Goal: Task Accomplishment & Management: Complete application form

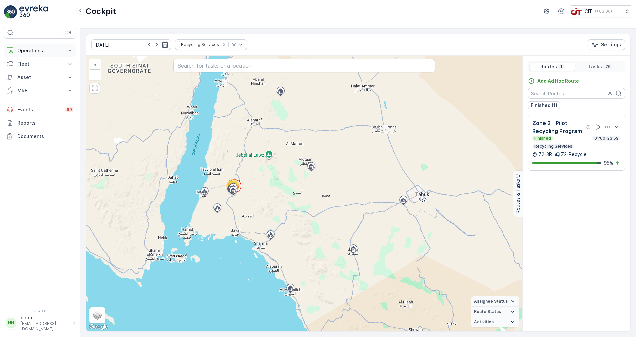
click at [43, 50] on p "Operations" at bounding box center [39, 50] width 45 height 7
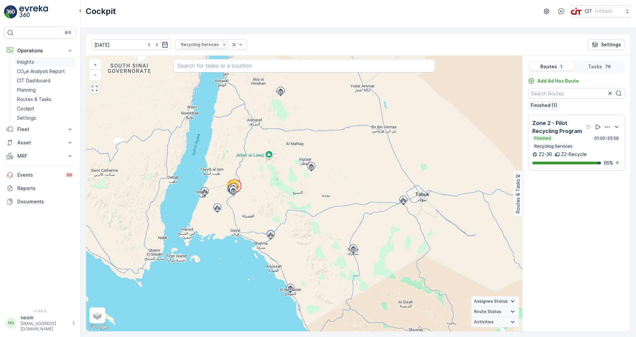
click at [25, 60] on p "Insights" at bounding box center [25, 62] width 17 height 7
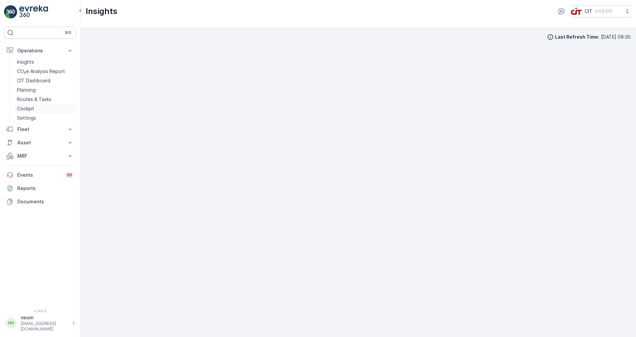
click at [29, 107] on p "Cockpit" at bounding box center [25, 108] width 17 height 7
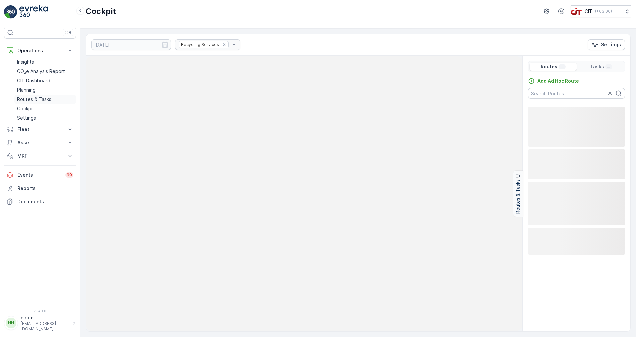
click at [34, 99] on p "Routes & Tasks" at bounding box center [34, 99] width 34 height 7
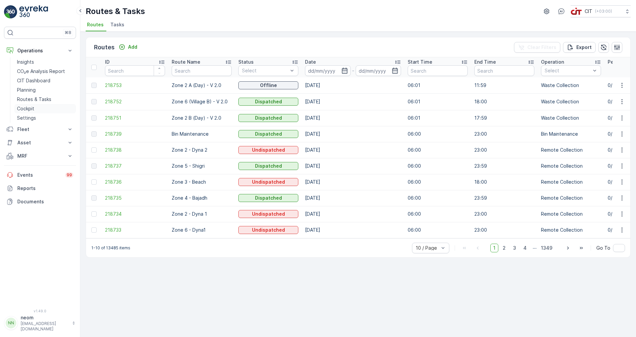
click at [25, 108] on p "Cockpit" at bounding box center [25, 108] width 17 height 7
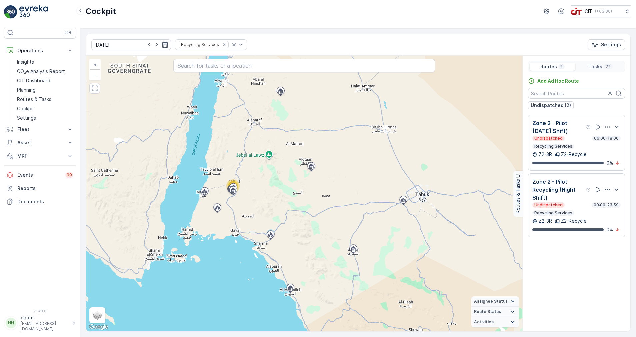
click at [573, 135] on p "Zone 2 - Pilot [DATE] Shift)" at bounding box center [558, 127] width 52 height 16
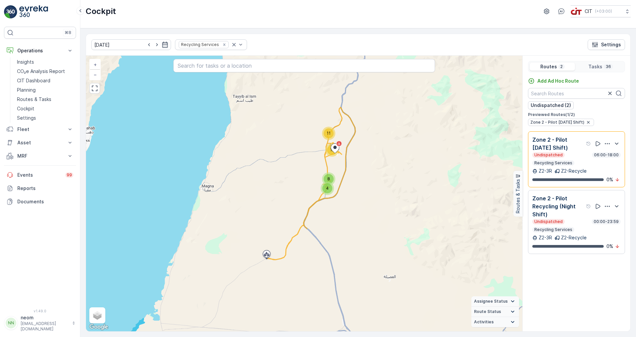
click at [562, 224] on div "Undispatched" at bounding box center [548, 221] width 32 height 5
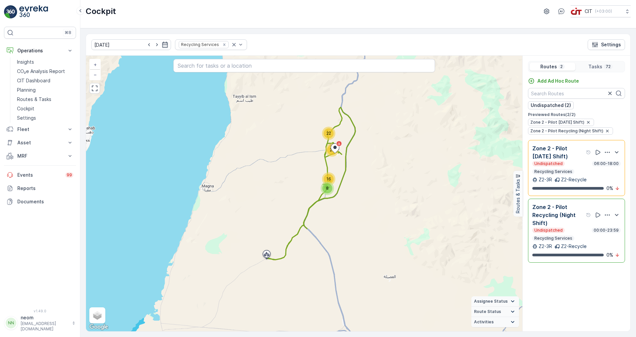
click at [554, 169] on div "Zone 2 - Pilot [DATE] Shift) Undispatched 06:00-18:00 Recycling Services" at bounding box center [576, 159] width 88 height 30
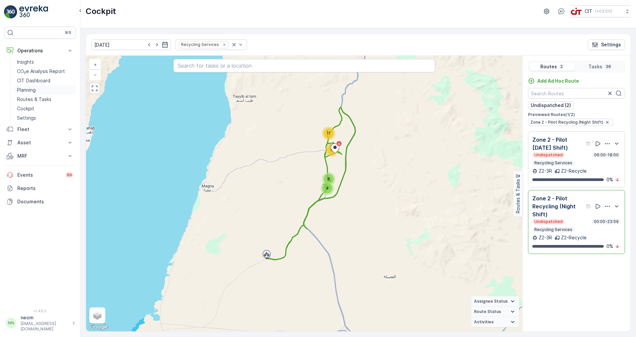
click at [29, 89] on p "Planning" at bounding box center [26, 90] width 19 height 7
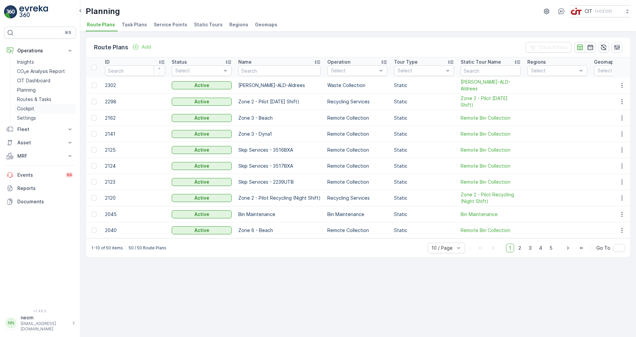
click at [27, 109] on p "Cockpit" at bounding box center [25, 108] width 17 height 7
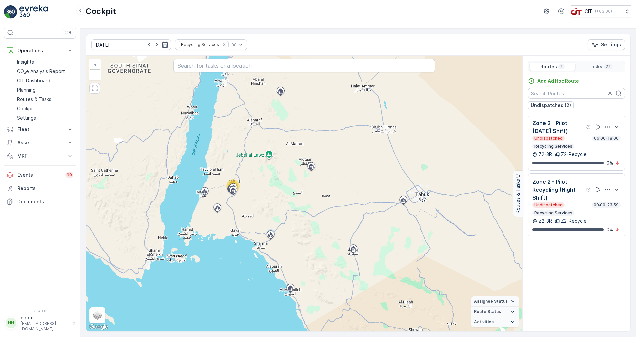
click at [559, 66] on p "2" at bounding box center [561, 66] width 4 height 5
click at [559, 80] on p "Add Ad Hoc Route" at bounding box center [558, 81] width 42 height 7
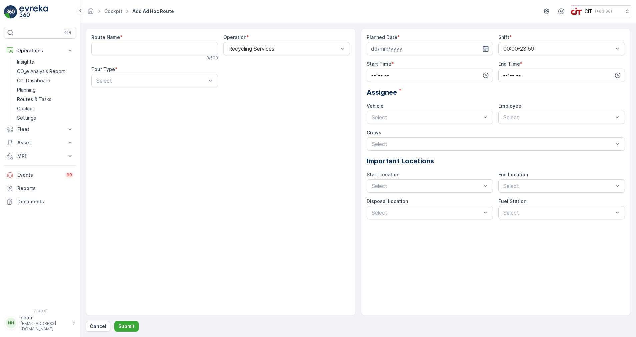
click at [485, 50] on icon "button" at bounding box center [485, 48] width 7 height 7
click at [437, 144] on div "29" at bounding box center [438, 144] width 11 height 11
type input "[DATE]"
click at [154, 51] on Name "Route Name" at bounding box center [154, 48] width 127 height 13
drag, startPoint x: 307, startPoint y: 100, endPoint x: 316, endPoint y: 99, distance: 8.4
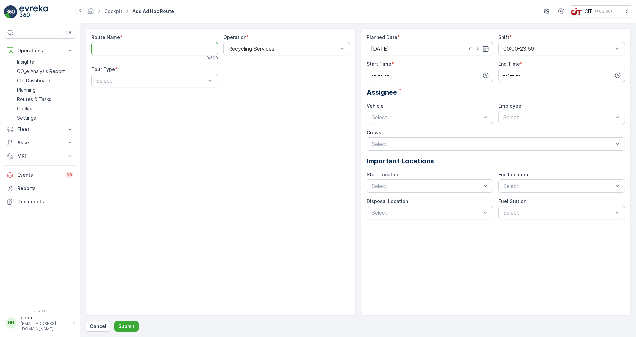
click at [309, 102] on div "Route Name * 0 / 500 Operation * Recycling Services Tour Type * Select" at bounding box center [221, 171] width 270 height 287
click at [621, 49] on div "00:00-23:59" at bounding box center [561, 48] width 127 height 13
click at [484, 76] on icon "button" at bounding box center [485, 75] width 7 height 7
click at [130, 46] on Name "Route Name" at bounding box center [154, 48] width 127 height 13
type Name "NIght shift"
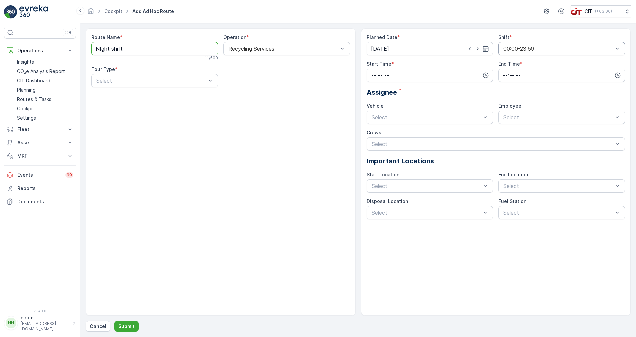
click at [285, 125] on div "Route Name * NIght shift 11 / 500 Operation * Recycling Services Tour Type * Se…" at bounding box center [221, 171] width 270 height 287
click at [269, 112] on div "Route Name * NIght shift 11 / 500 Operation * Recycling Services Tour Type * Se…" at bounding box center [221, 171] width 270 height 287
click at [484, 75] on icon "button" at bounding box center [485, 75] width 7 height 7
drag, startPoint x: 382, startPoint y: 107, endPoint x: 382, endPoint y: 114, distance: 6.7
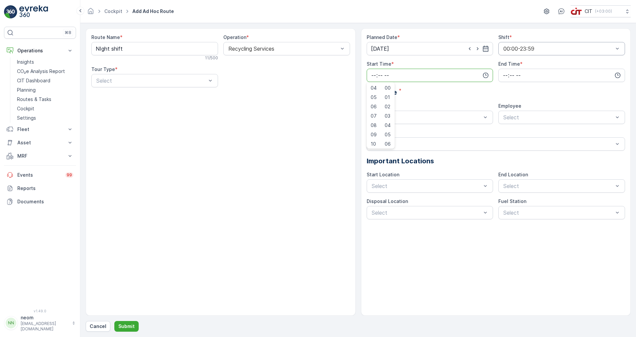
click at [382, 114] on ul "00 01 02 03 04 05 06 07 08 09 10 11 12 13 14 15 16 17 18 19 20 21 22 23 24 25 2…" at bounding box center [388, 115] width 14 height 64
click at [374, 131] on span "18" at bounding box center [373, 131] width 5 height 7
type input "18:00"
click at [465, 91] on div "Assignee *" at bounding box center [496, 92] width 259 height 10
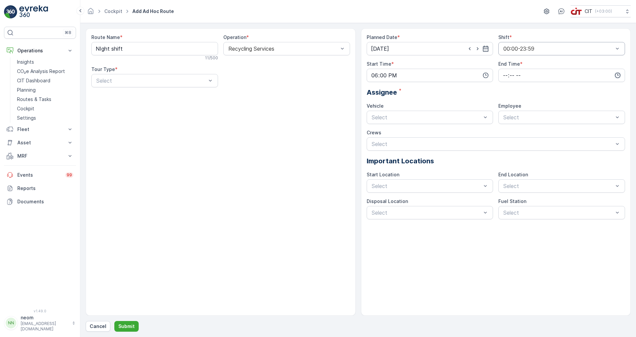
click at [619, 77] on icon "button" at bounding box center [618, 76] width 6 height 6
click at [506, 97] on span "06" at bounding box center [505, 97] width 6 height 7
type input "06:00"
click at [564, 92] on div "Assignee *" at bounding box center [496, 92] width 259 height 10
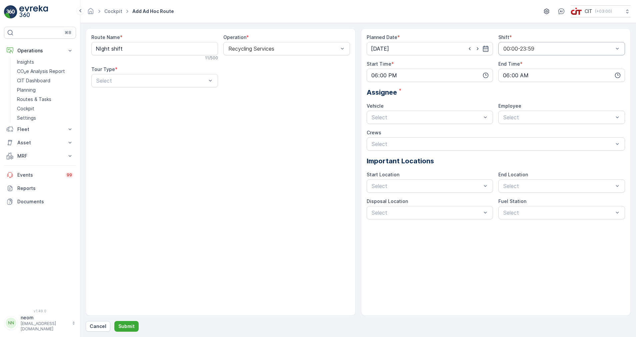
click at [588, 101] on div "Planned Date * [DATE] Shift * 00:00-23:59 Start Time * 18:00 End Time * 06:00 A…" at bounding box center [496, 126] width 259 height 185
click at [319, 103] on div "Route Name * NIght shift 11 / 500 Operation * Recycling Services Tour Type * Se…" at bounding box center [221, 171] width 270 height 287
click at [567, 98] on div "Planned Date * [DATE] Shift * 00:00-23:59 Start Time * 18:00 End Time * 06:00 A…" at bounding box center [496, 126] width 259 height 185
click at [568, 95] on div "Assignee *" at bounding box center [496, 92] width 259 height 10
click at [570, 98] on div "Planned Date * [DATE] Shift * 00:00-23:59 Start Time * 18:00 End Time * 06:00 A…" at bounding box center [496, 126] width 259 height 185
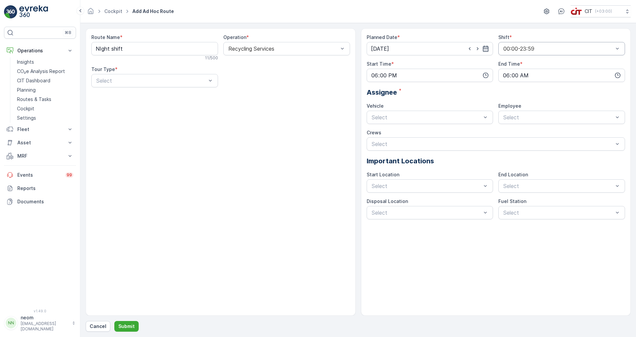
click at [486, 47] on icon "button" at bounding box center [485, 48] width 7 height 7
click at [553, 95] on div "Assignee *" at bounding box center [496, 92] width 259 height 10
click at [487, 49] on icon "button" at bounding box center [486, 49] width 6 height 6
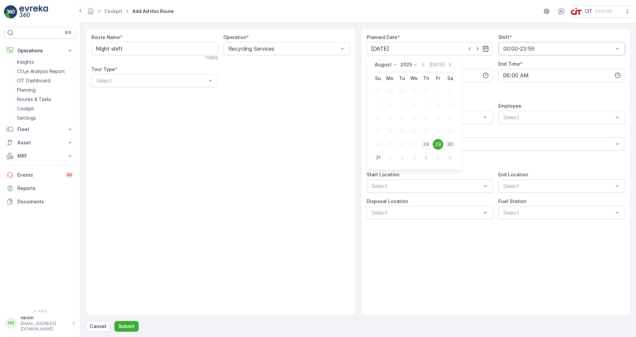
click at [450, 143] on div "30" at bounding box center [449, 144] width 11 height 11
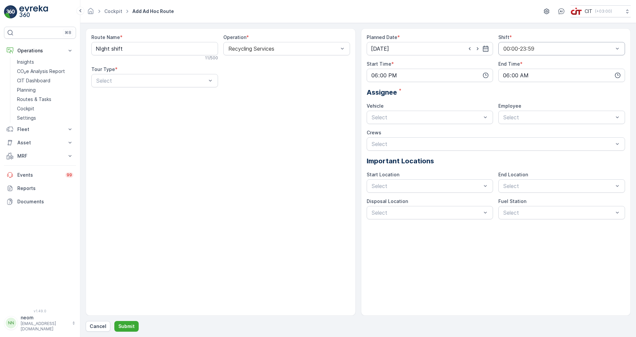
click at [562, 167] on div "Planned Date * [DATE] Shift * 00:00-23:59 Start Time * 18:00 End Time * 06:00 A…" at bounding box center [496, 126] width 259 height 185
click at [488, 46] on icon "button" at bounding box center [485, 48] width 7 height 7
click at [438, 144] on div "29" at bounding box center [438, 144] width 11 height 11
click at [574, 163] on p "Important Locations" at bounding box center [496, 161] width 259 height 10
click at [490, 35] on div "Planned Date *" at bounding box center [430, 37] width 127 height 7
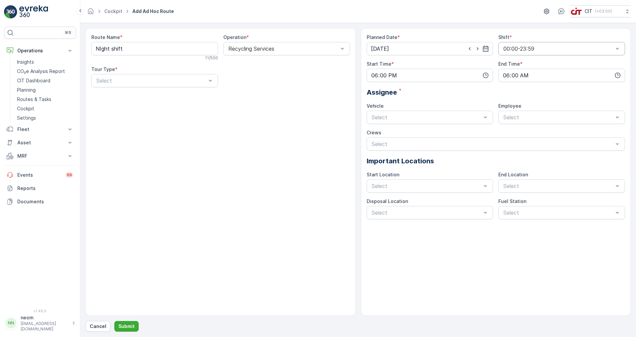
click at [460, 255] on div "Planned Date * [DATE] Shift * 00:00-23:59 Start Time * 18:00 End Time * 06:00 A…" at bounding box center [496, 171] width 270 height 287
click at [282, 127] on div "Route Name * NIght shift 11 / 500 Operation * Recycling Services Tour Type * Se…" at bounding box center [221, 171] width 270 height 287
click at [487, 47] on icon "button" at bounding box center [485, 48] width 7 height 7
click at [426, 144] on div "28" at bounding box center [426, 144] width 11 height 11
type input "[DATE]"
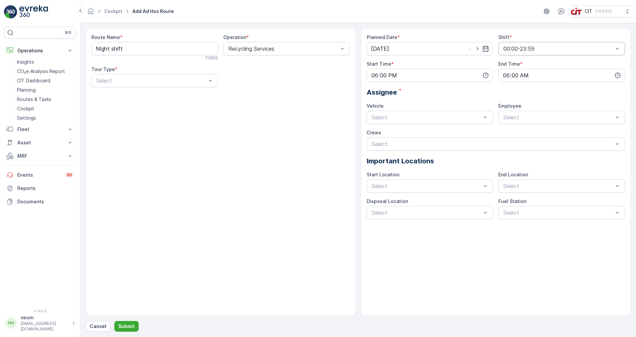
click at [326, 130] on div "Route Name * NIght shift 11 / 500 Operation * Recycling Services Tour Type * Se…" at bounding box center [221, 171] width 270 height 287
click at [480, 119] on div at bounding box center [426, 117] width 111 height 6
click at [394, 148] on span "Z2-Recycle" at bounding box center [385, 145] width 28 height 6
click at [320, 136] on div "Route Name * NIght shift 11 / 500 Operation * Recycling Services Tour Type * Se…" at bounding box center [221, 171] width 270 height 287
click at [602, 143] on div at bounding box center [492, 144] width 243 height 6
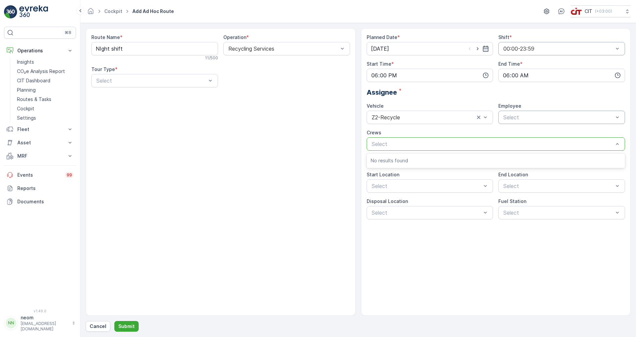
click at [328, 145] on div "Route Name * NIght shift 11 / 500 Operation * Recycling Services Tour Type * Se…" at bounding box center [221, 171] width 270 height 287
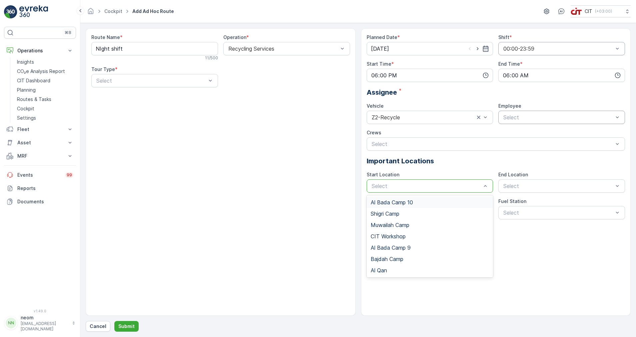
click at [408, 201] on span "Al Bada Camp 10" at bounding box center [392, 202] width 42 height 6
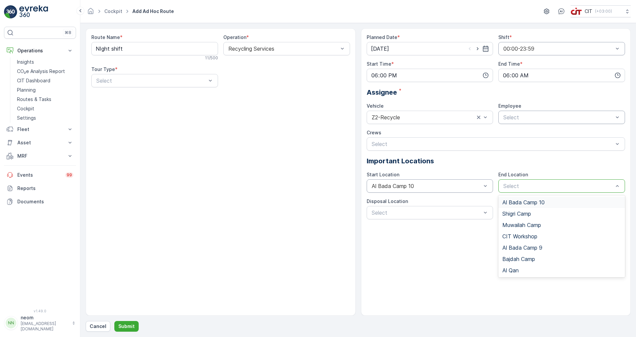
click at [543, 203] on span "Al Bada Camp 10" at bounding box center [523, 202] width 42 height 6
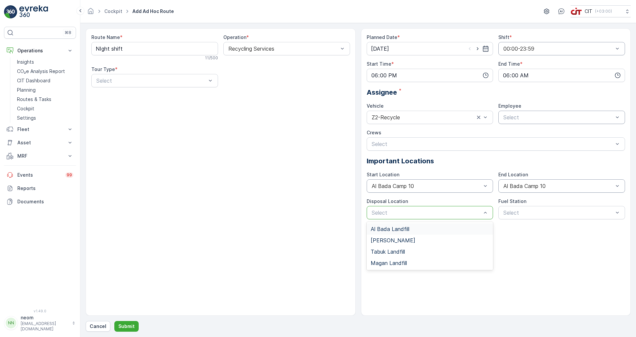
click at [408, 230] on span "Al Bada Landfill" at bounding box center [390, 229] width 39 height 6
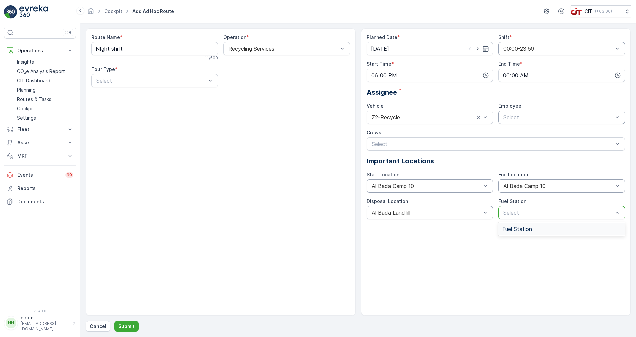
click at [512, 231] on span "Fuel Station" at bounding box center [517, 229] width 30 height 6
click at [500, 238] on div "Planned Date * [DATE] Shift * 00:00-23:59 Start Time * 18:00 End Time * 06:00 A…" at bounding box center [496, 171] width 270 height 287
click at [25, 129] on p "Fleet" at bounding box center [39, 129] width 45 height 7
click at [40, 149] on p "Live Tracking" at bounding box center [31, 150] width 29 height 7
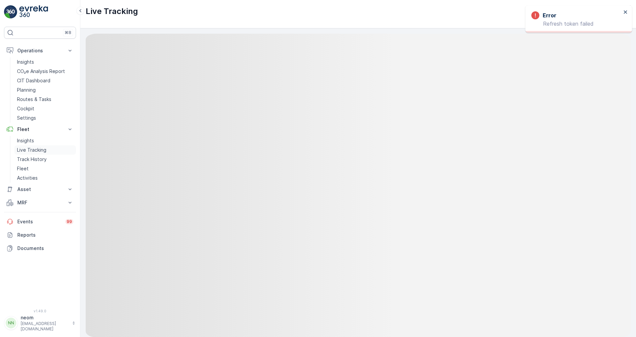
click at [33, 151] on p "Live Tracking" at bounding box center [31, 150] width 29 height 7
